Goal: Check status: Check status

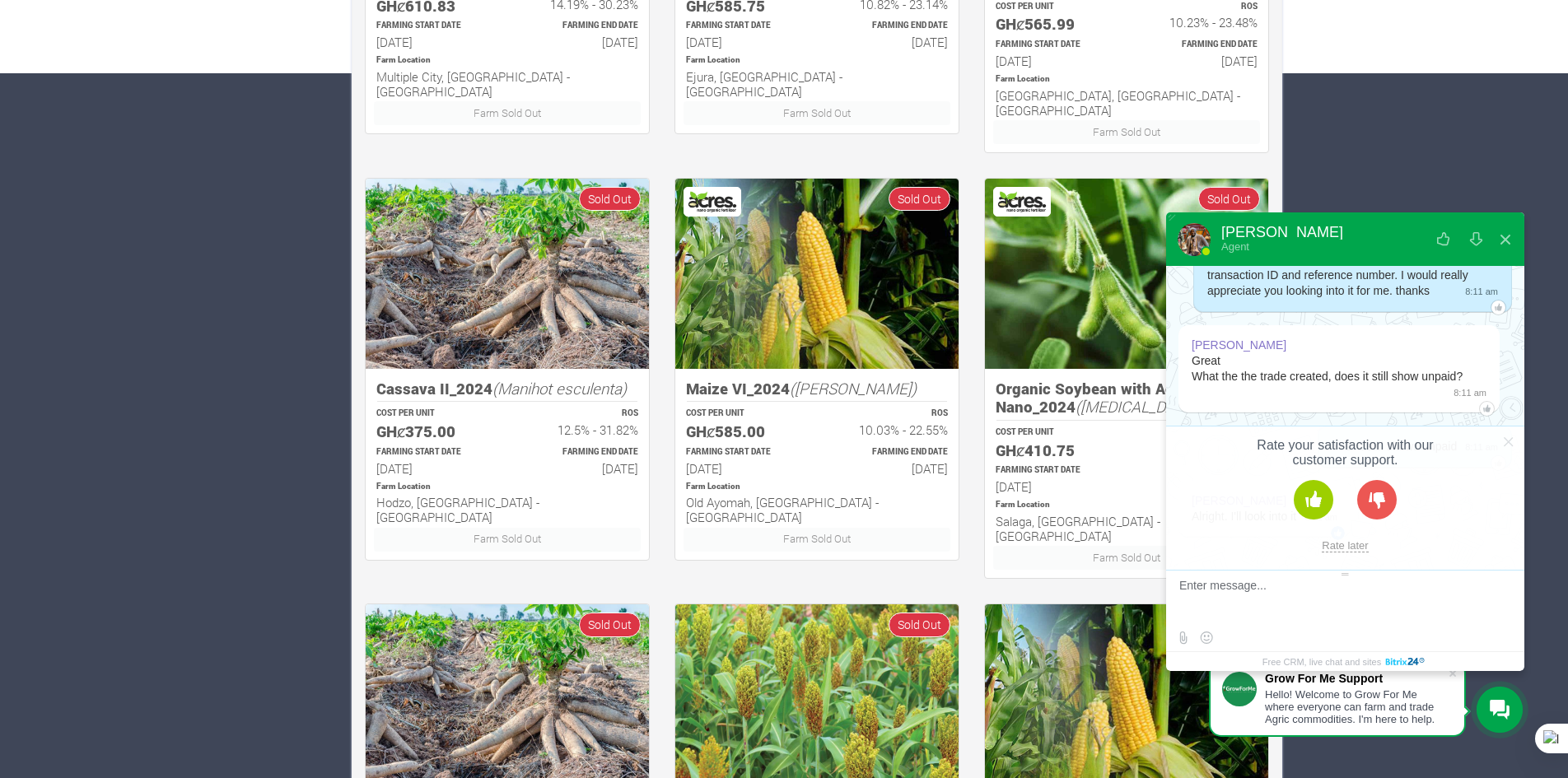
scroll to position [741, 0]
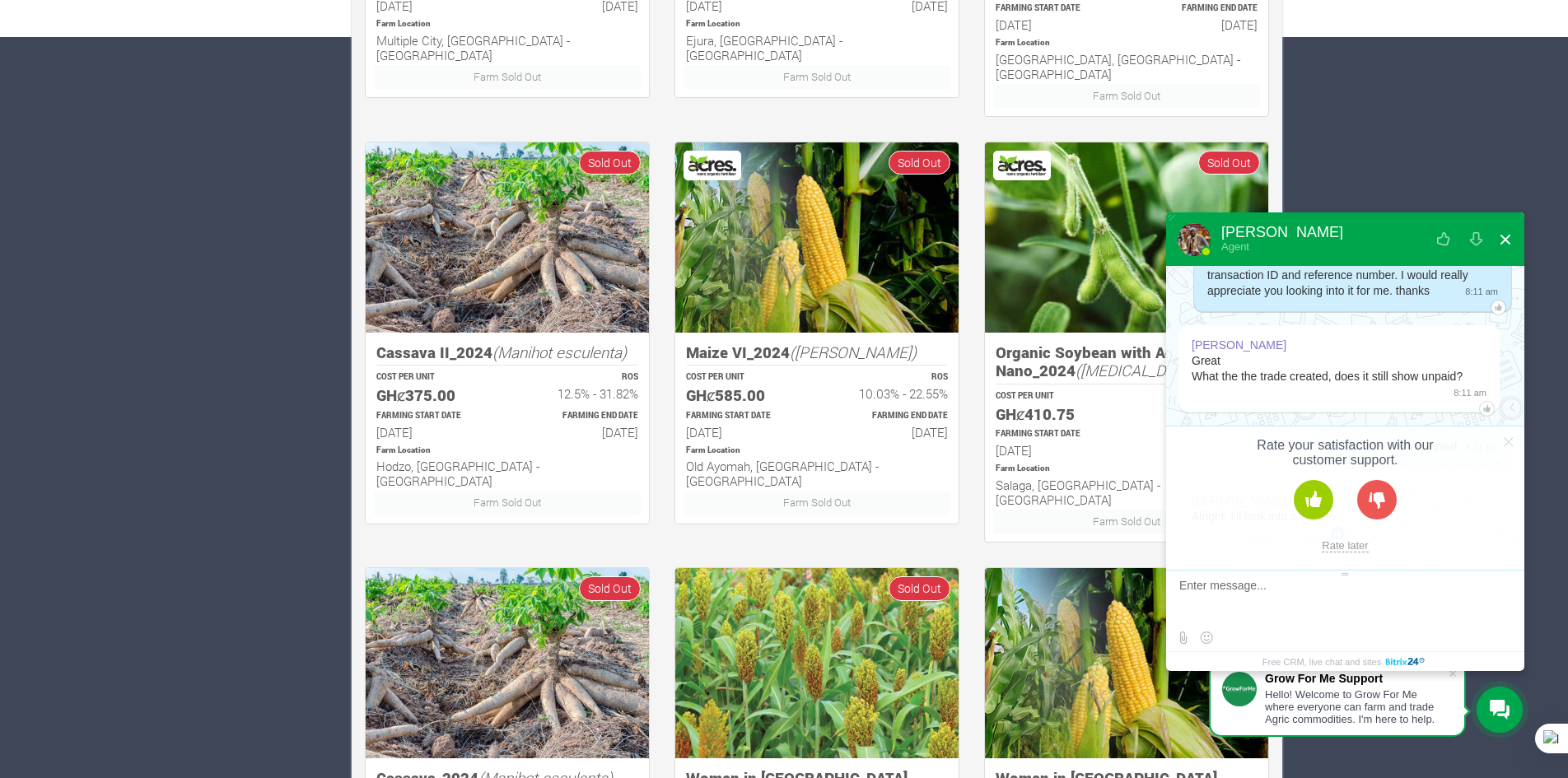
click at [1507, 239] on button at bounding box center [1505, 240] width 29 height 40
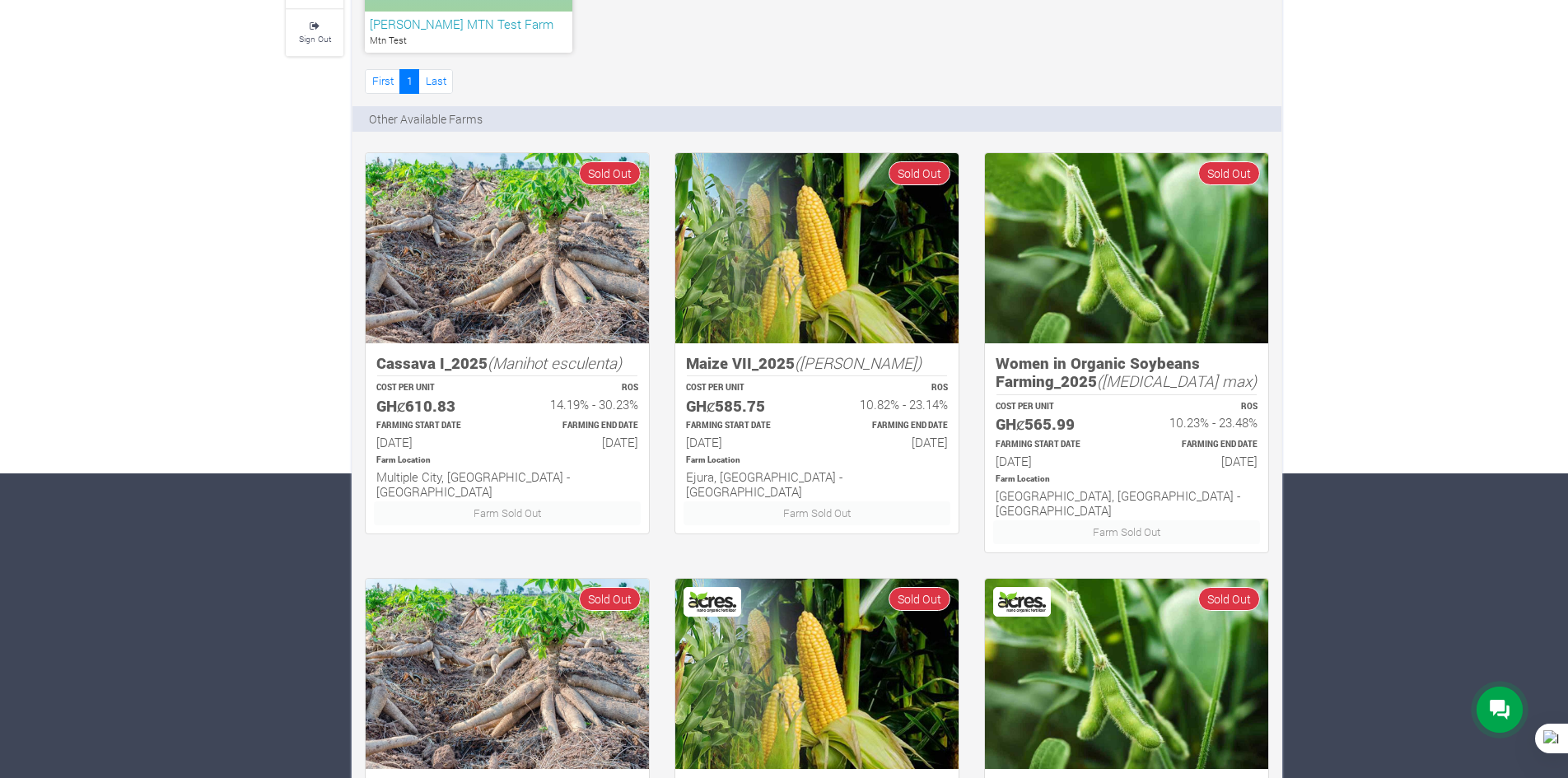
scroll to position [165, 0]
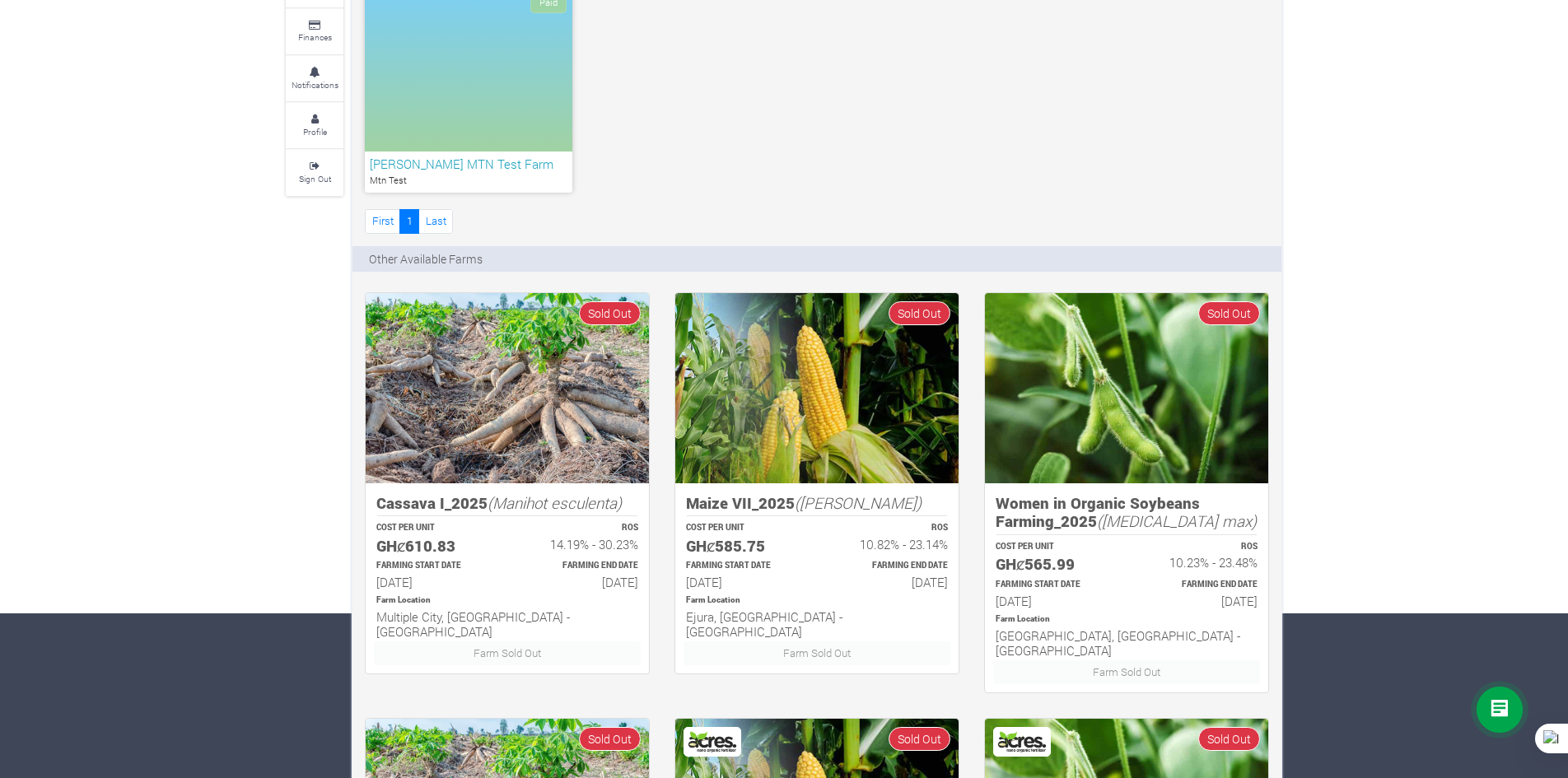
click at [1494, 711] on icon at bounding box center [1499, 709] width 20 height 20
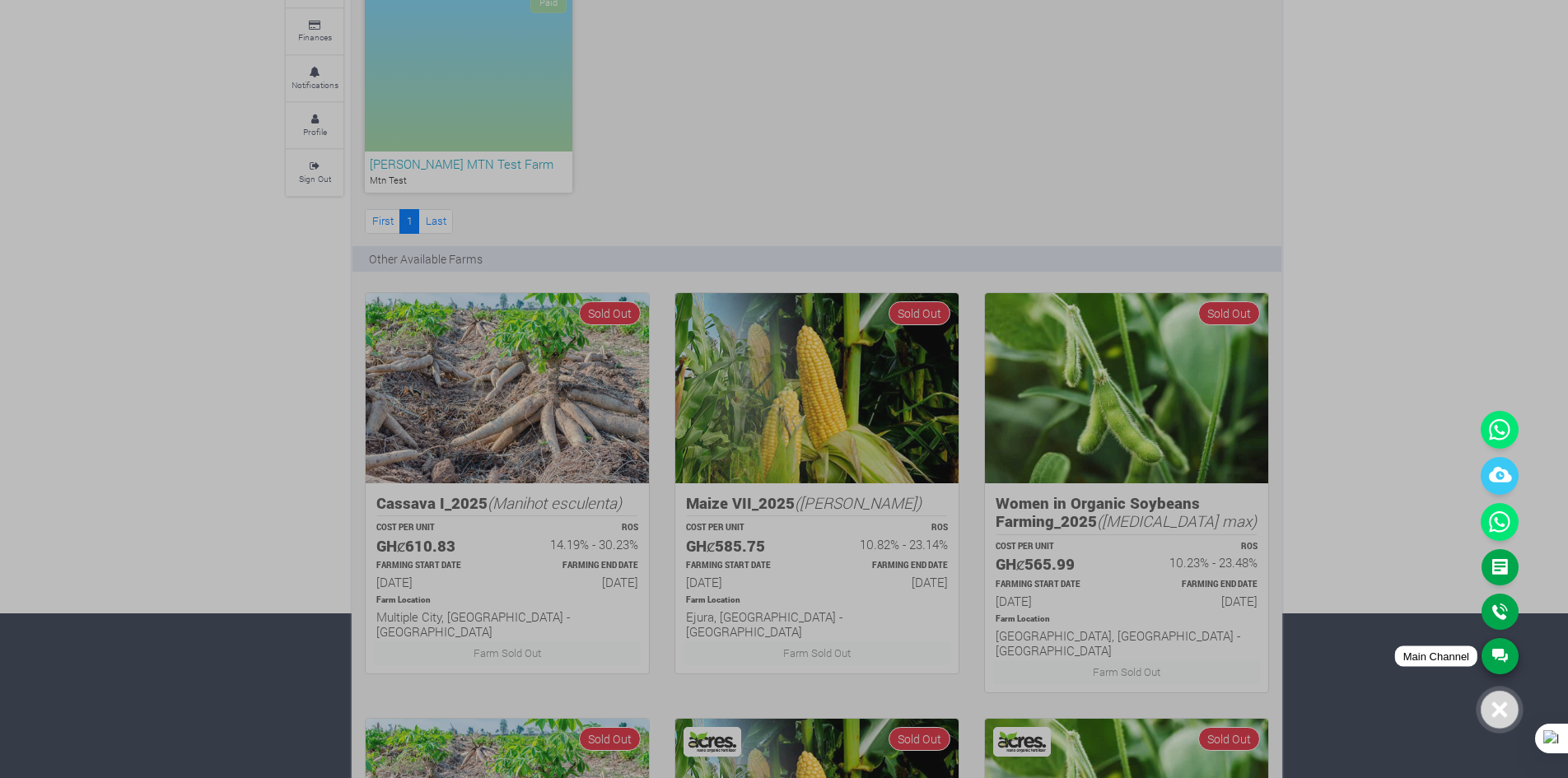
click at [1488, 662] on link "Main Channel" at bounding box center [1499, 656] width 37 height 36
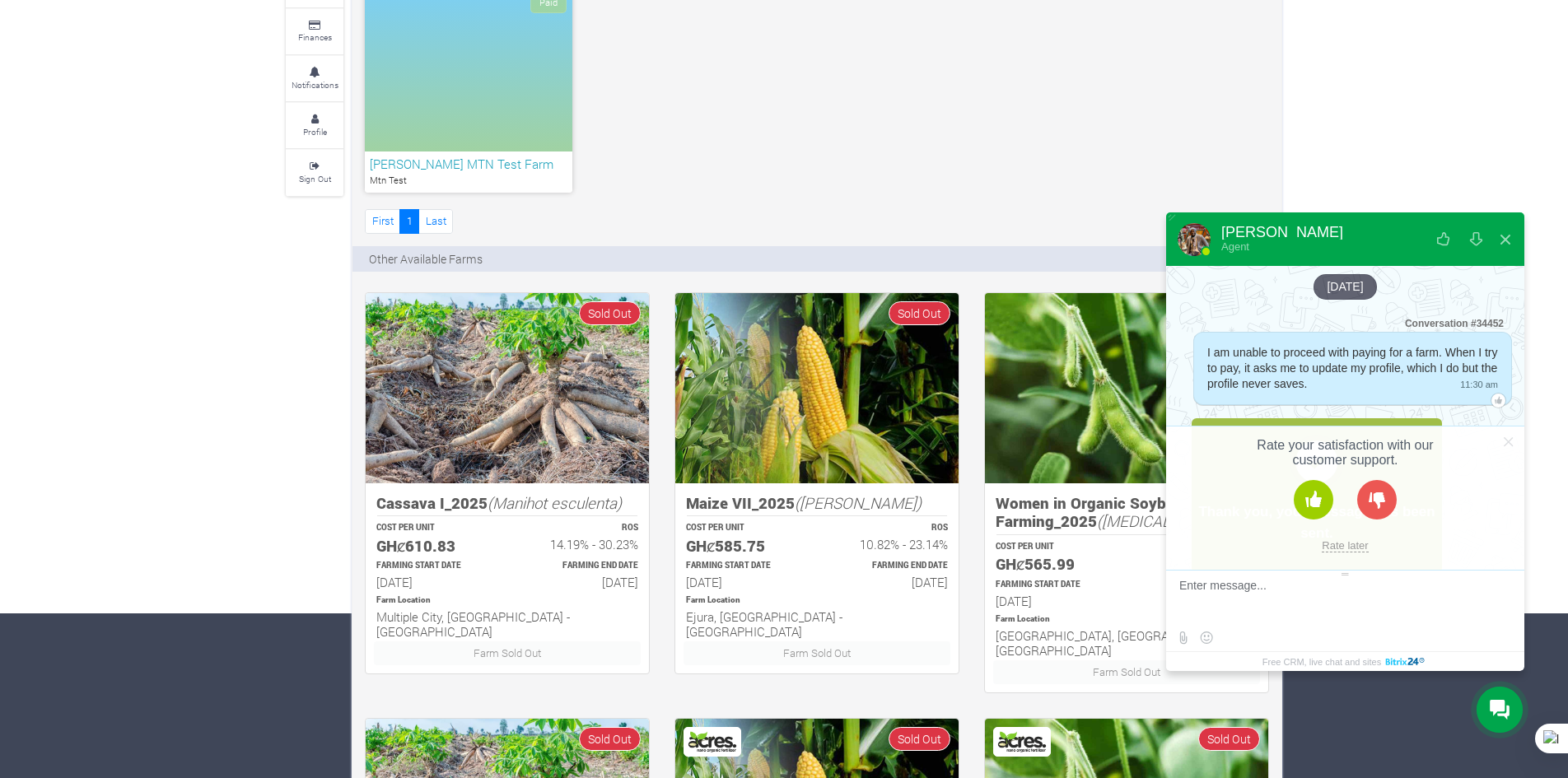
scroll to position [3749, 0]
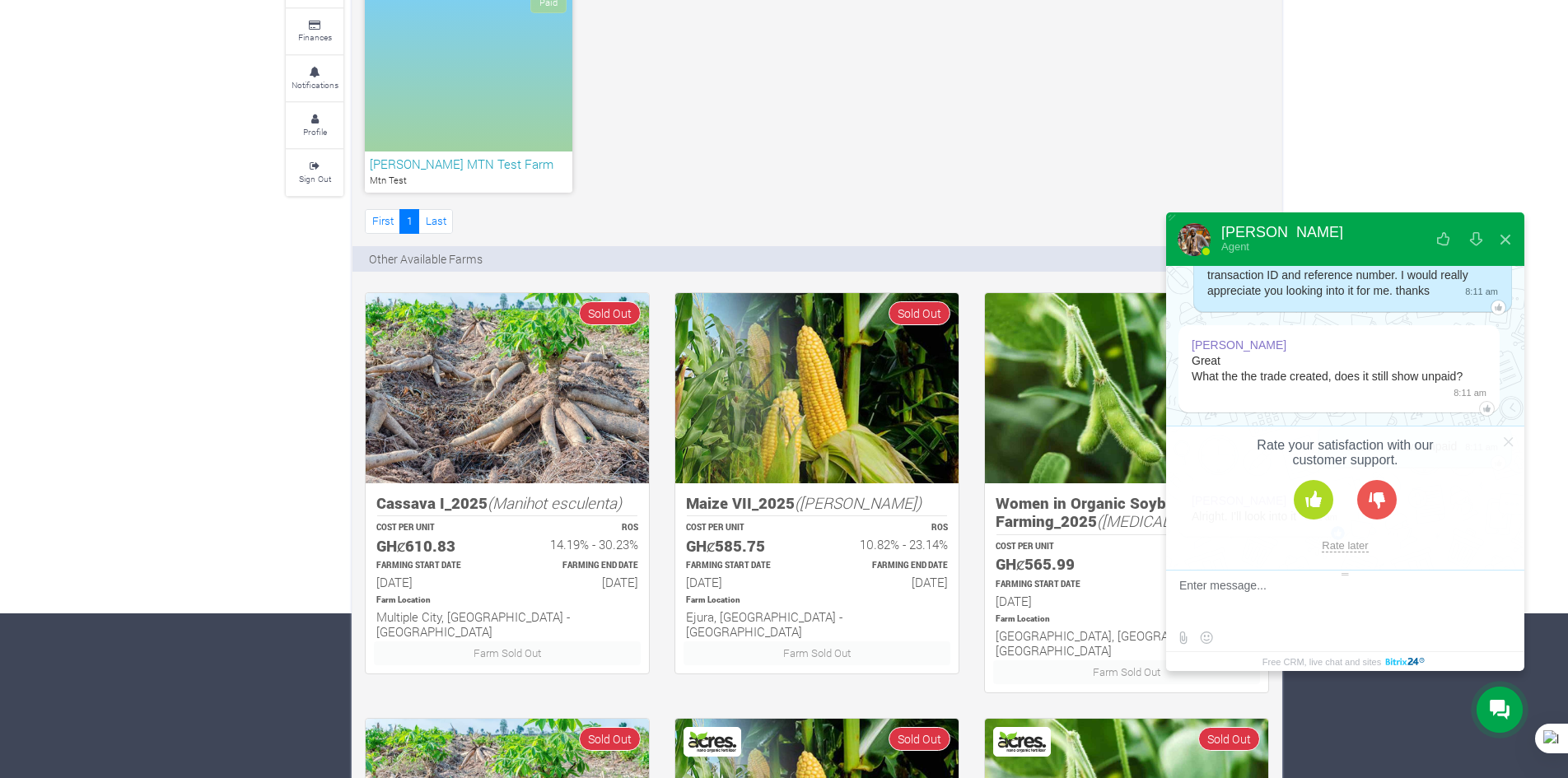
click at [1308, 494] on button at bounding box center [1314, 500] width 40 height 40
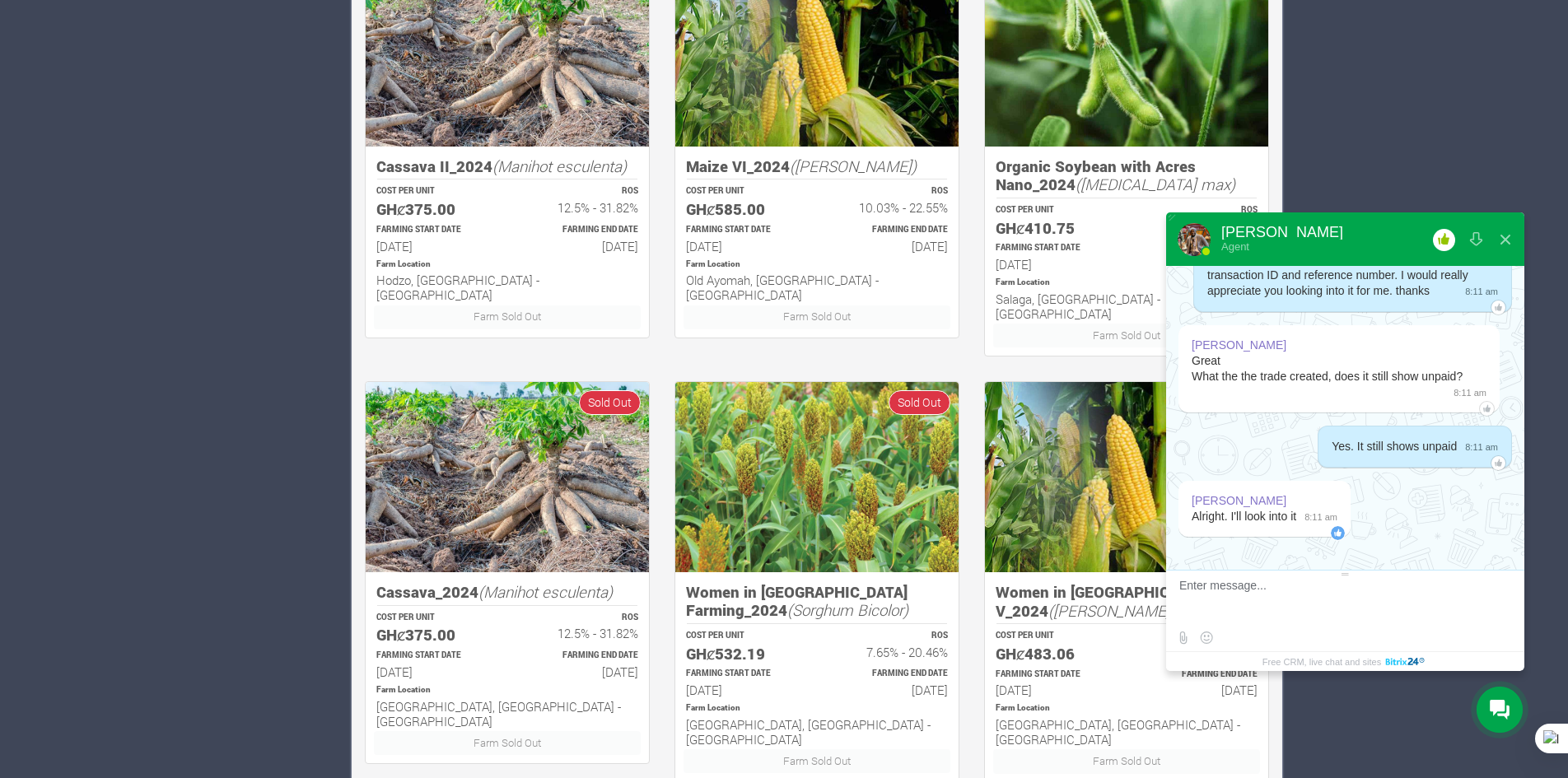
scroll to position [965, 0]
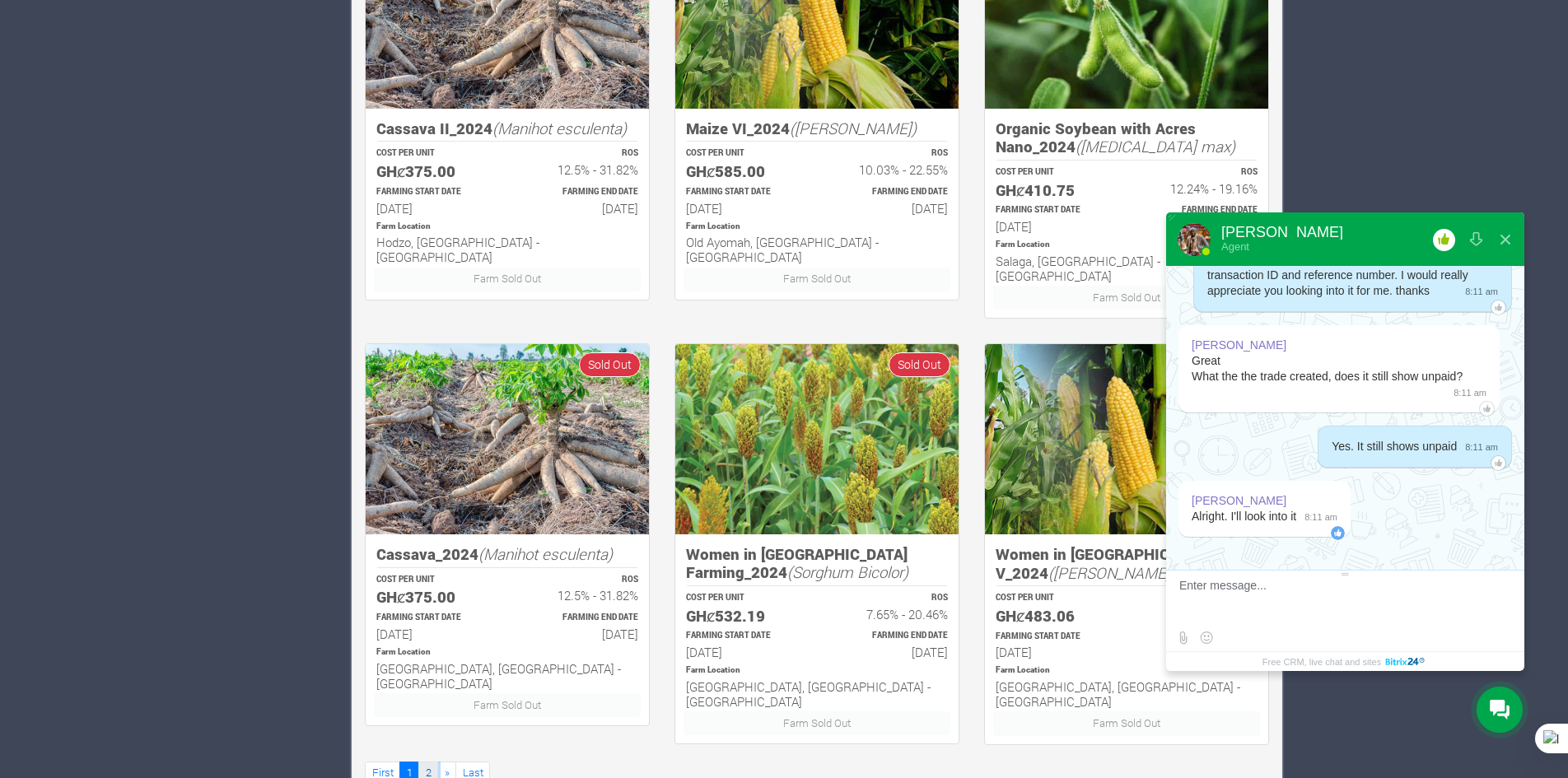
click at [423, 762] on link "2" at bounding box center [428, 774] width 20 height 24
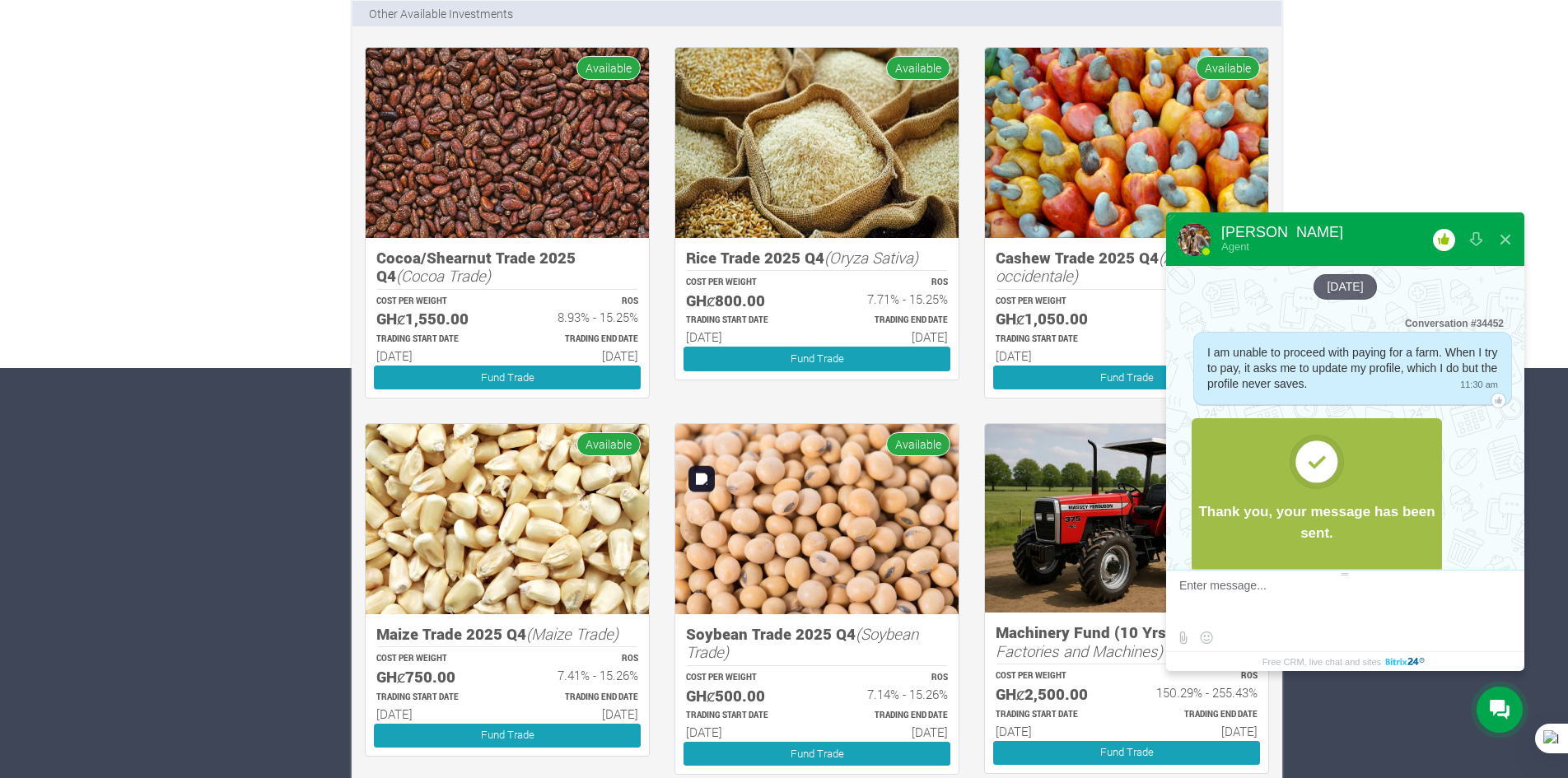
scroll to position [3749, 0]
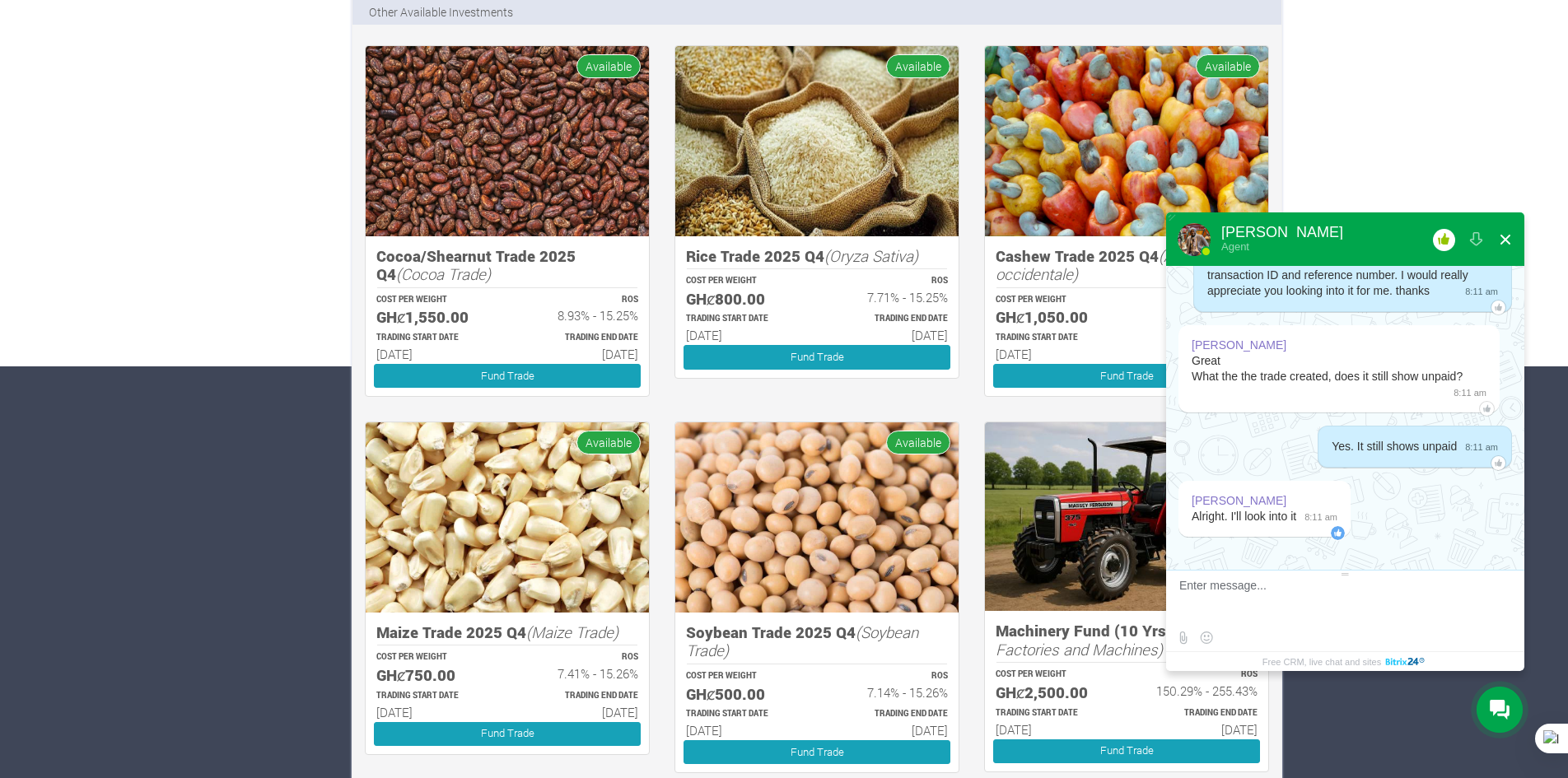
click at [1508, 236] on button at bounding box center [1505, 240] width 29 height 40
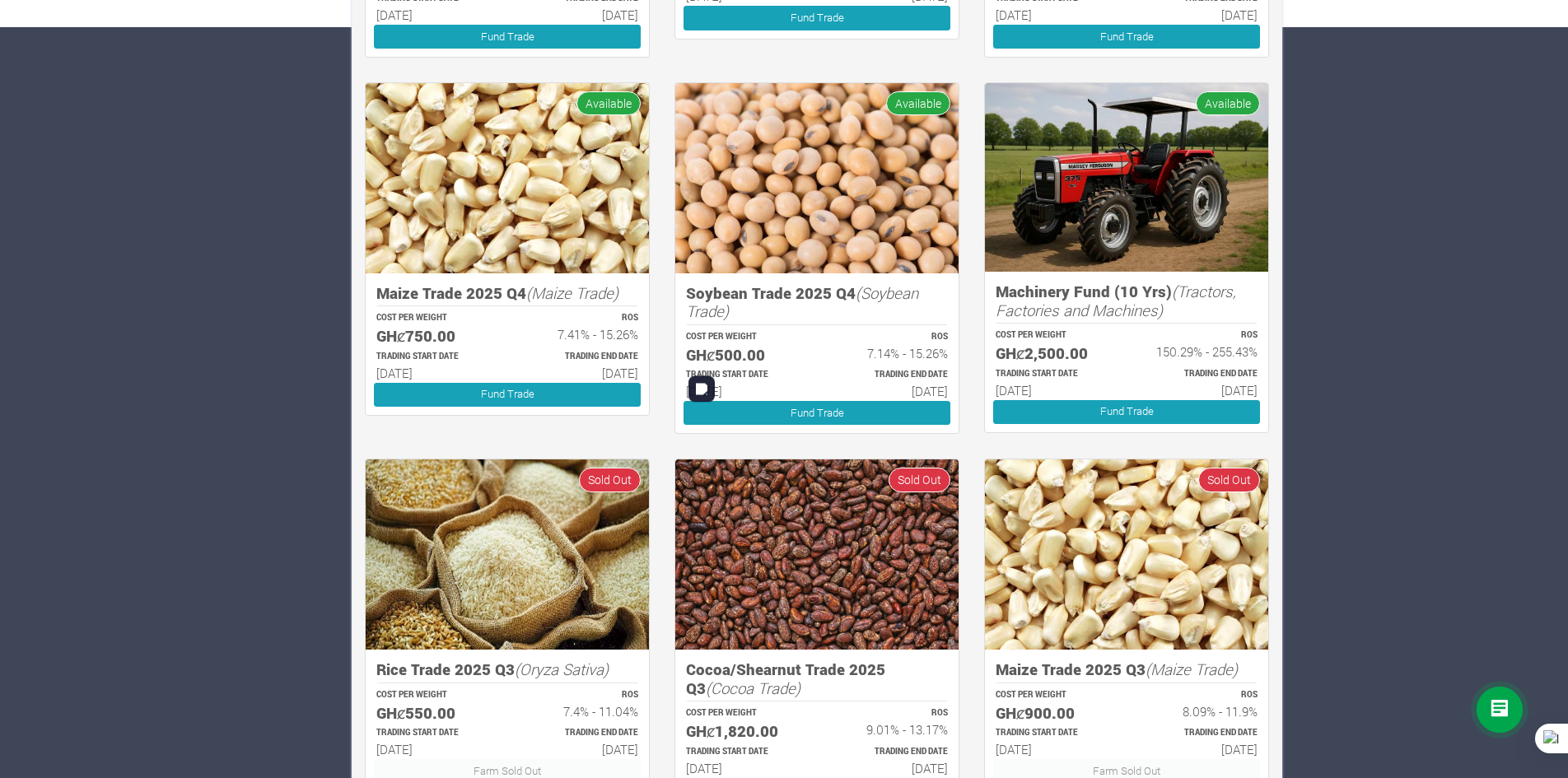
scroll to position [862, 0]
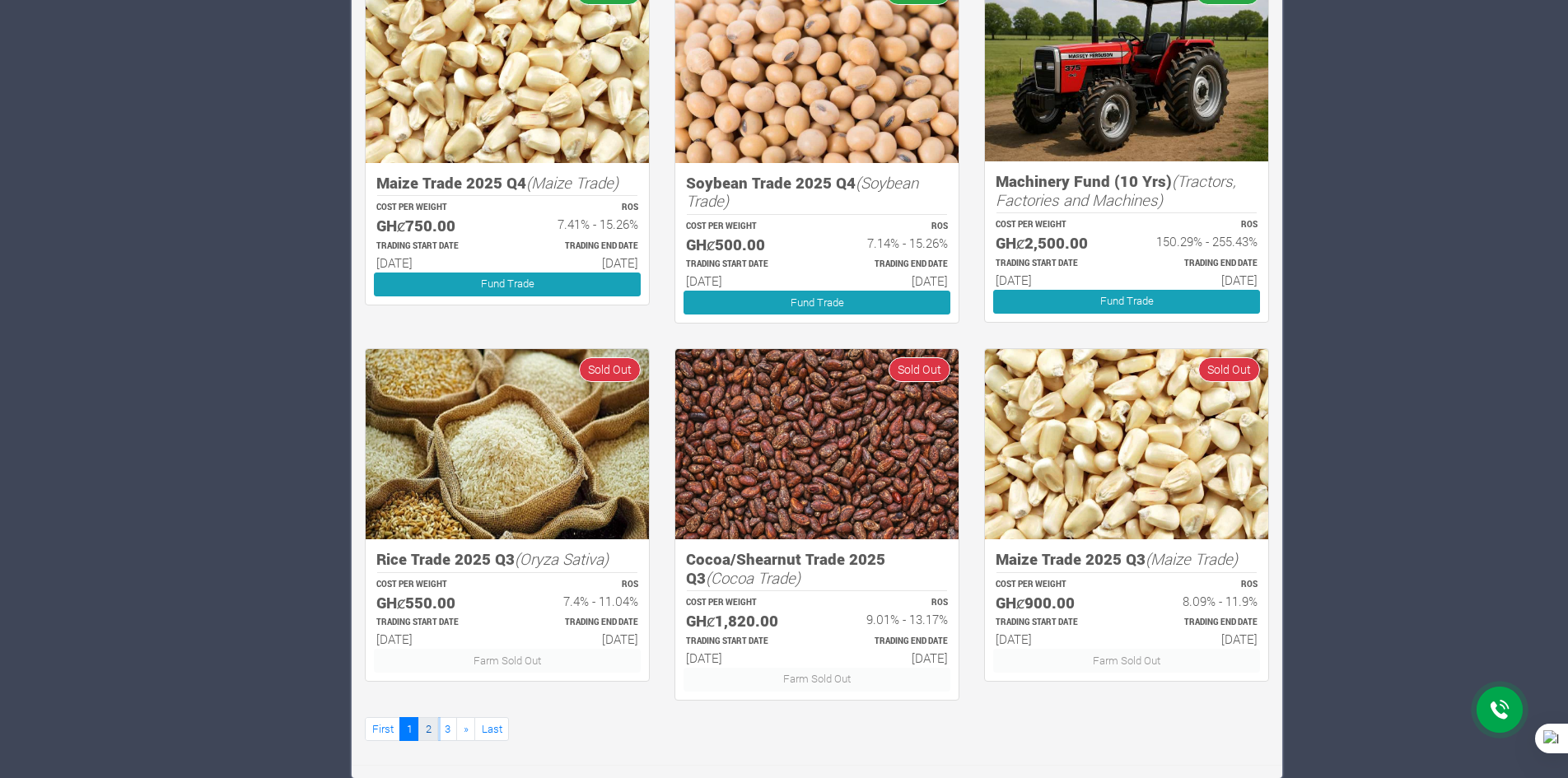
click at [435, 725] on link "2" at bounding box center [428, 729] width 20 height 24
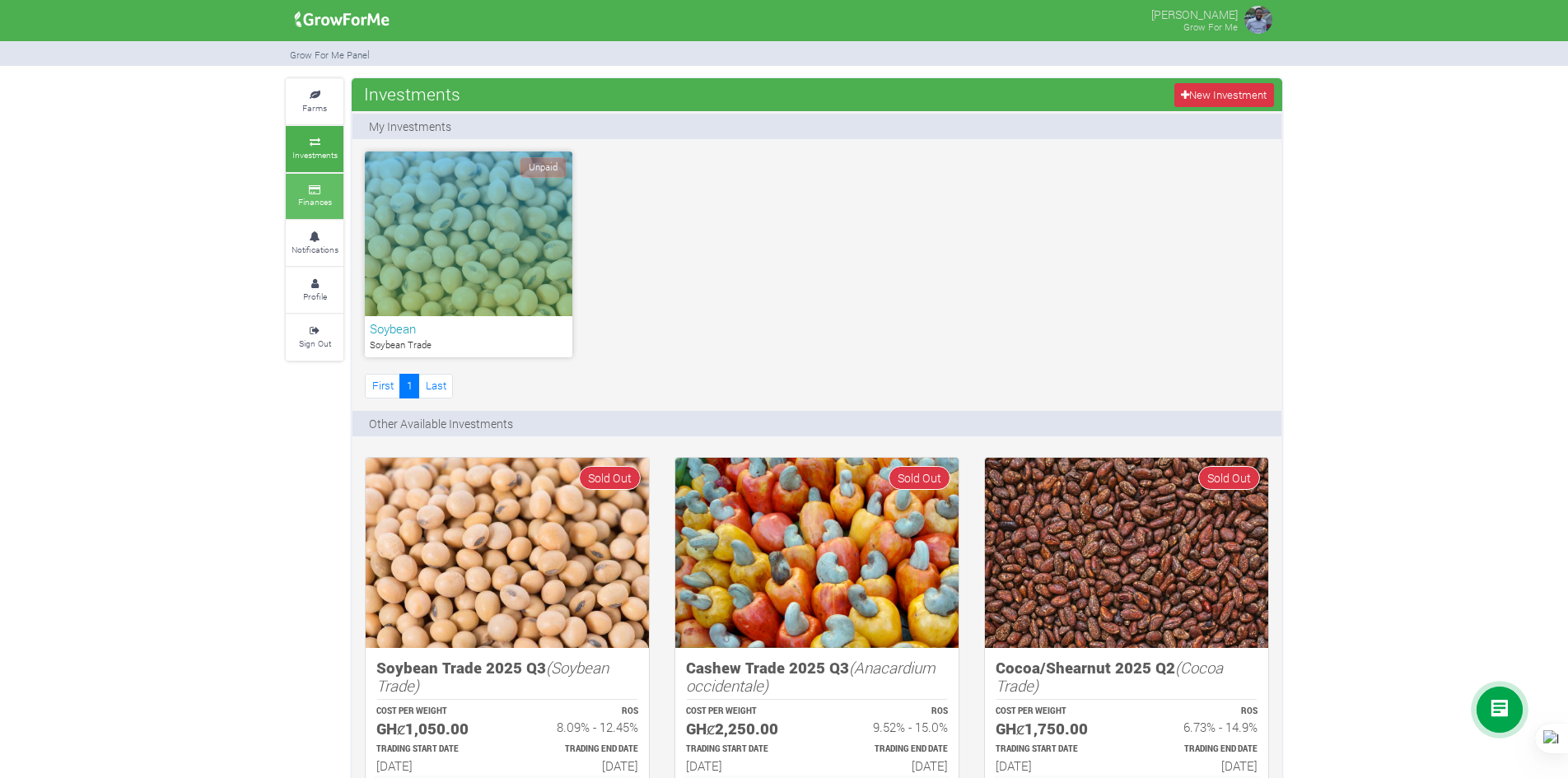
click at [309, 173] on link "Finances" at bounding box center [314, 196] width 58 height 46
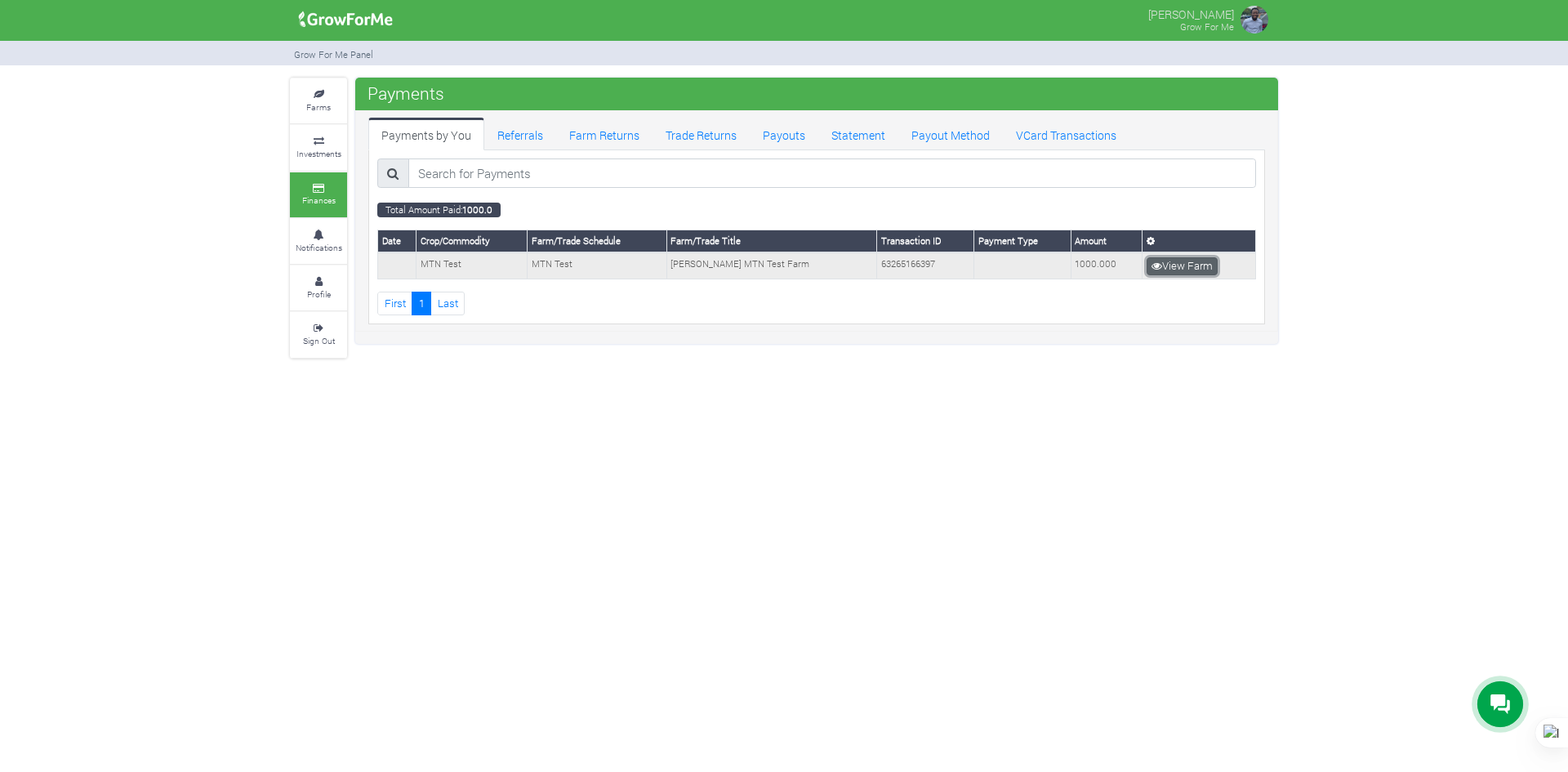
click at [1172, 272] on link "View Farm" at bounding box center [1181, 266] width 71 height 18
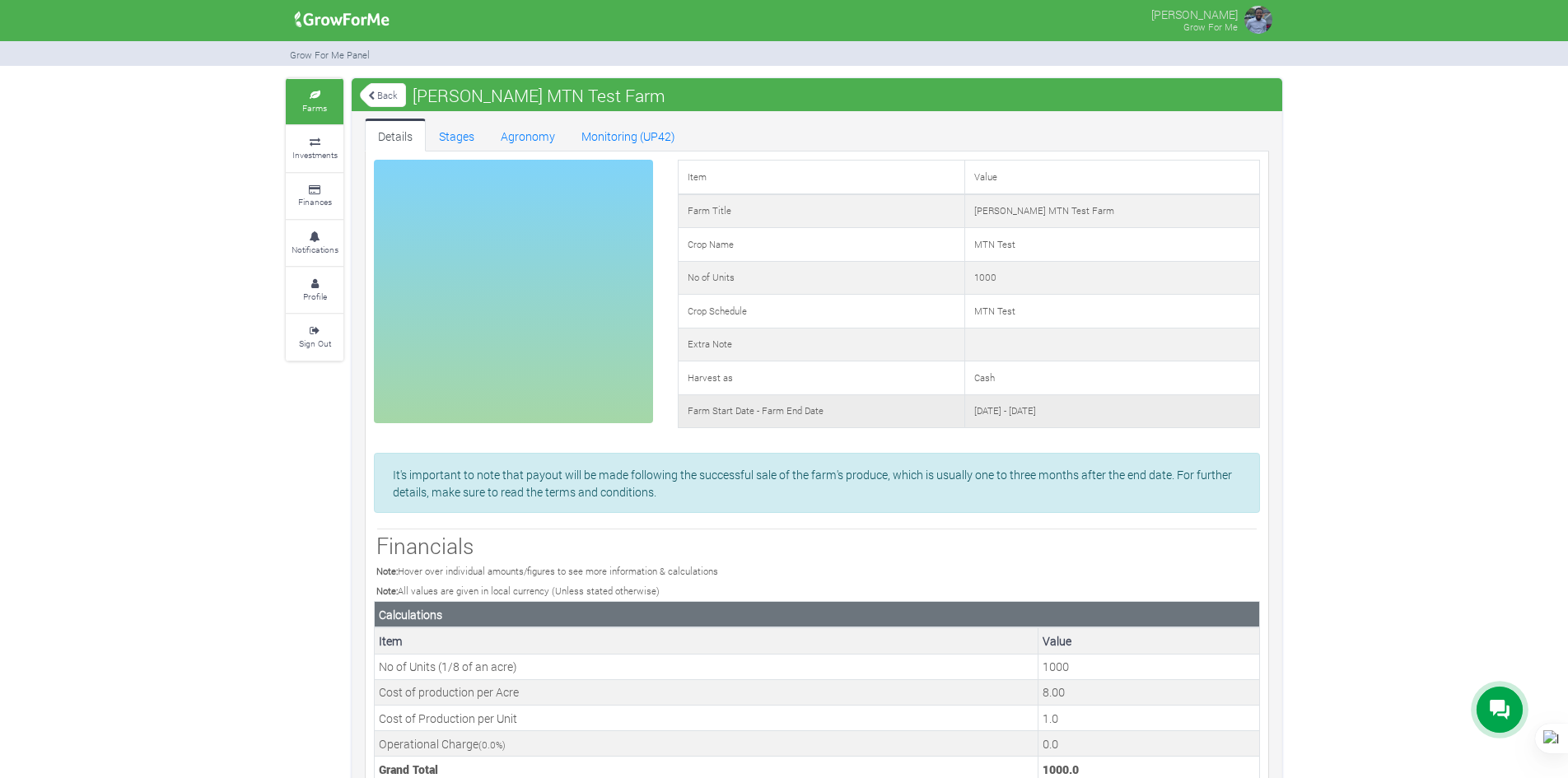
drag, startPoint x: 1007, startPoint y: 402, endPoint x: 1147, endPoint y: 422, distance: 141.4
click at [1147, 422] on td "[DATE] - [DATE]" at bounding box center [1113, 411] width 295 height 34
click at [384, 92] on link "Back" at bounding box center [382, 96] width 46 height 28
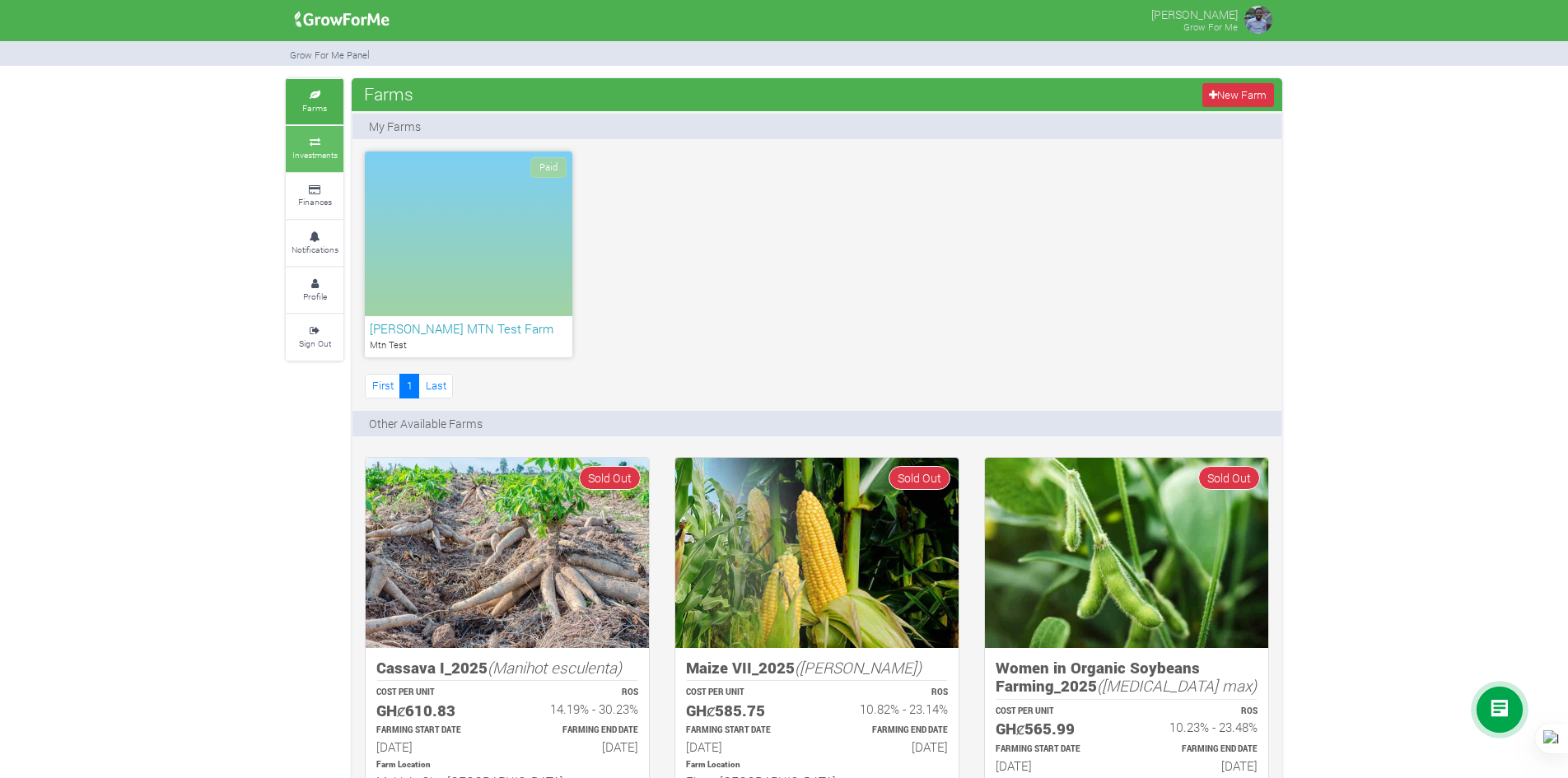
click at [320, 168] on link "Investments" at bounding box center [314, 148] width 58 height 46
